Goal: Find specific page/section: Find specific page/section

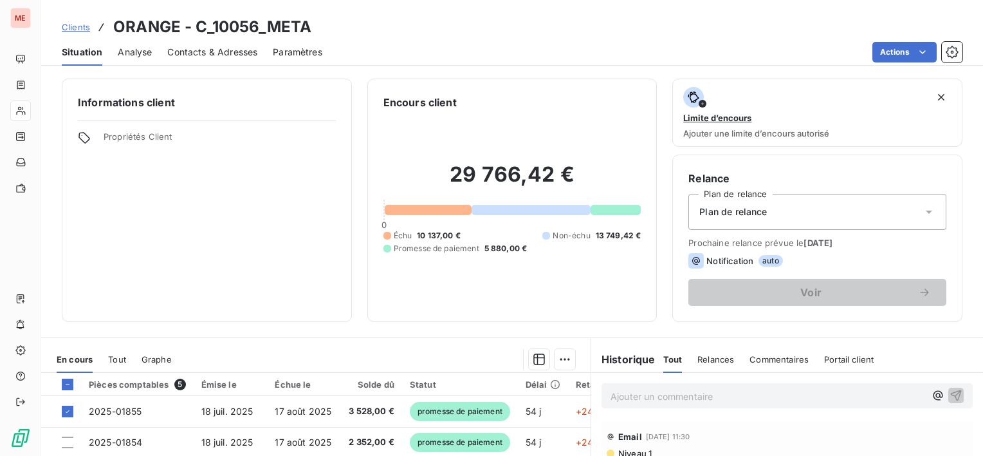
scroll to position [129, 0]
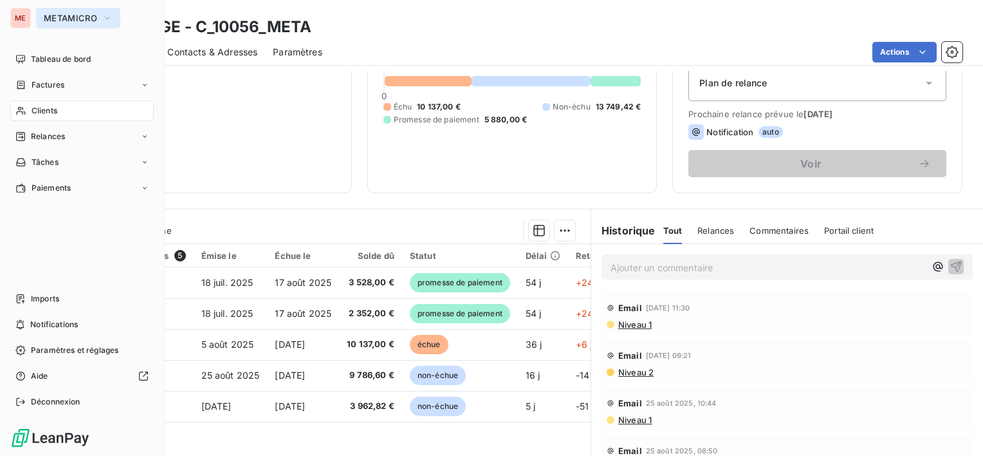
click at [54, 19] on span "METAMICRO" at bounding box center [70, 18] width 53 height 10
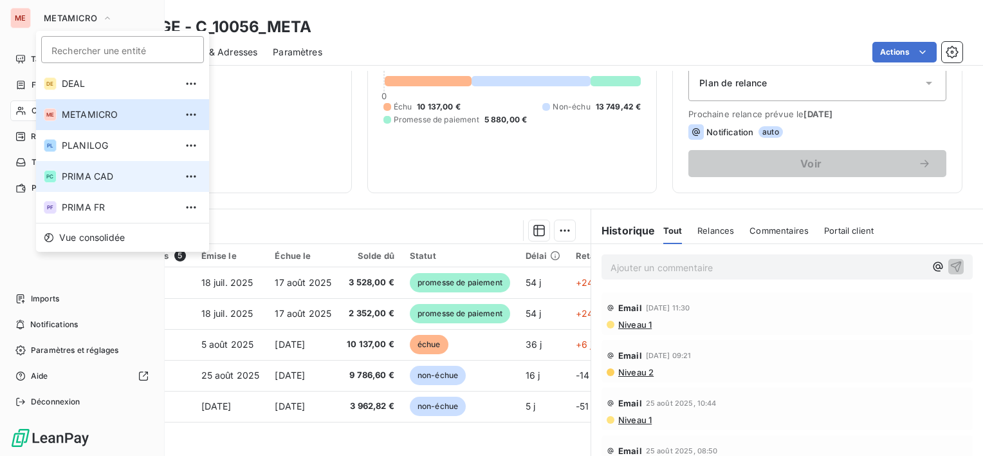
click at [89, 178] on span "PRIMA CAD" at bounding box center [119, 176] width 114 height 13
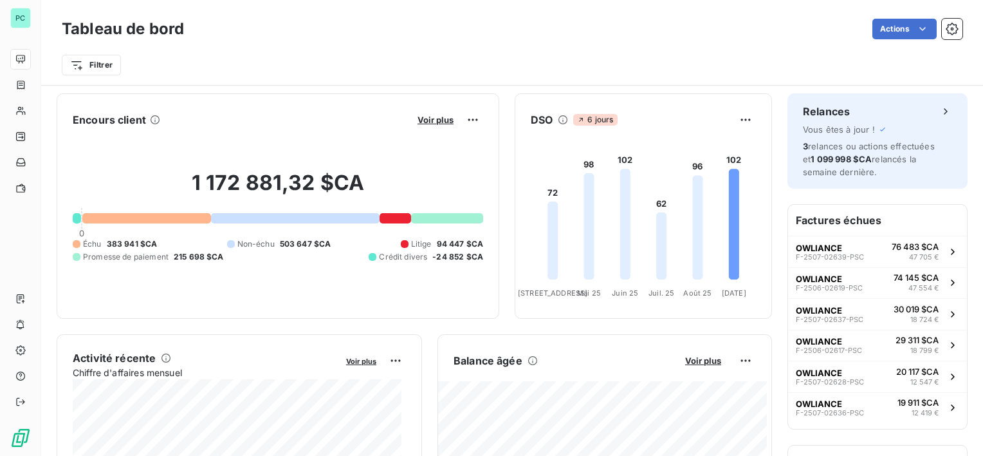
scroll to position [322, 0]
